Goal: Navigation & Orientation: Find specific page/section

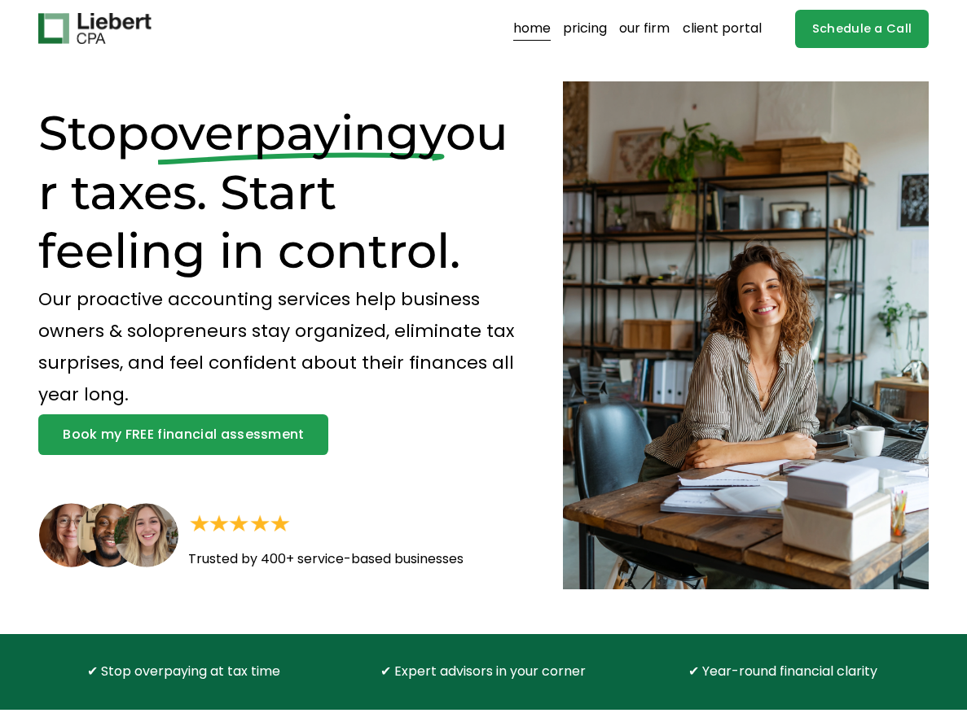
click at [604, 29] on link "pricing" at bounding box center [585, 28] width 44 height 26
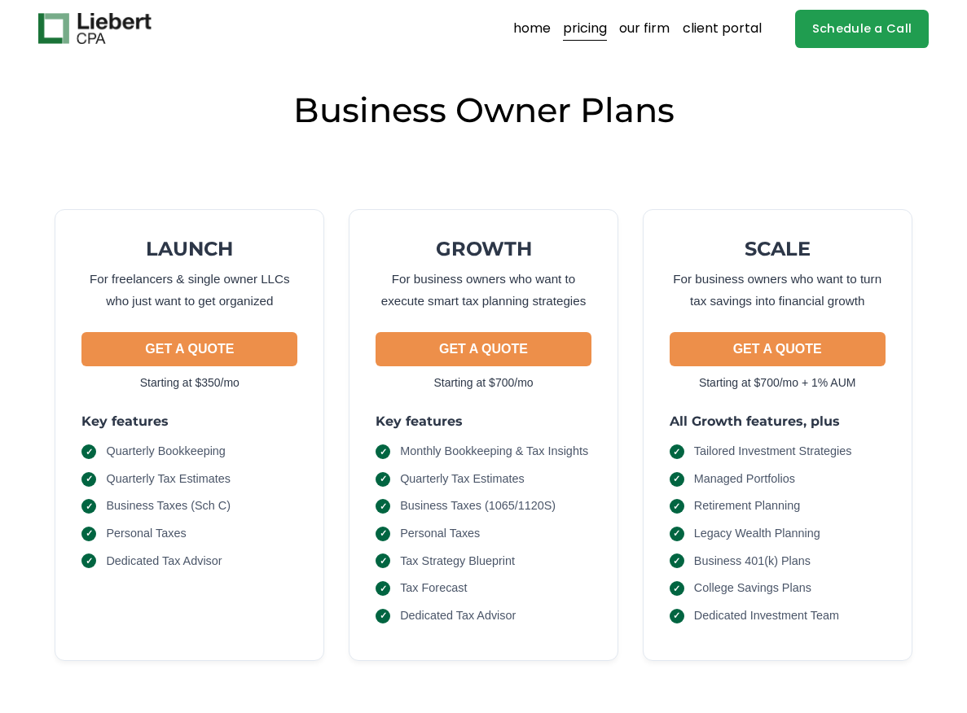
click at [654, 24] on link "our firm" at bounding box center [644, 28] width 50 height 26
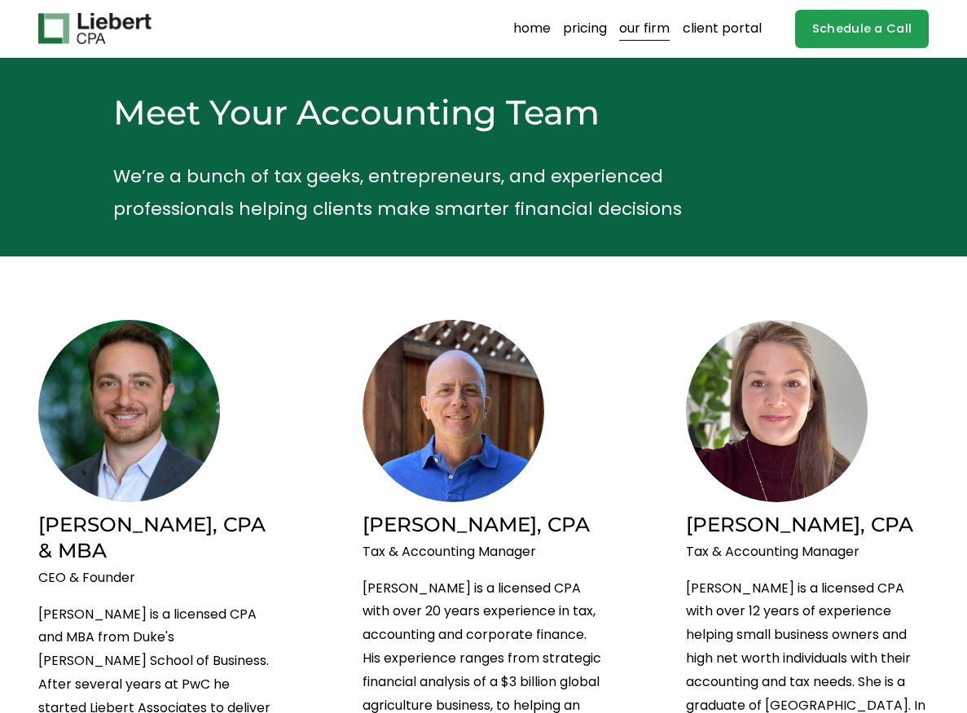
click at [707, 28] on link "client portal" at bounding box center [721, 28] width 79 height 26
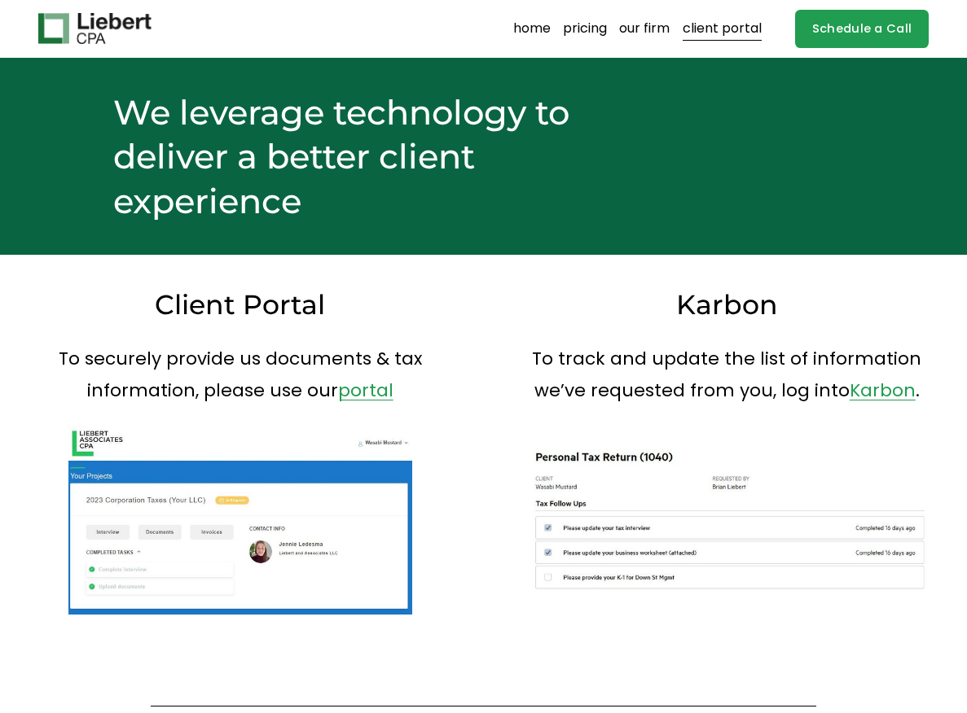
click at [540, 30] on link "home" at bounding box center [531, 28] width 37 height 26
